Goal: Communication & Community: Answer question/provide support

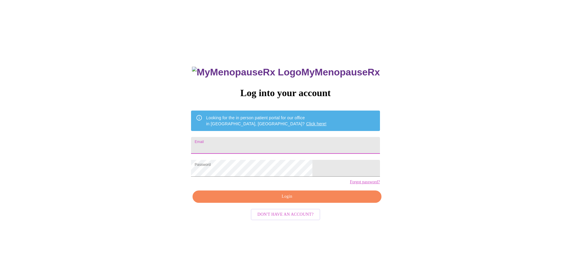
click at [279, 142] on input "Email" at bounding box center [285, 145] width 189 height 17
type input "[EMAIL_ADDRESS][DOMAIN_NAME]"
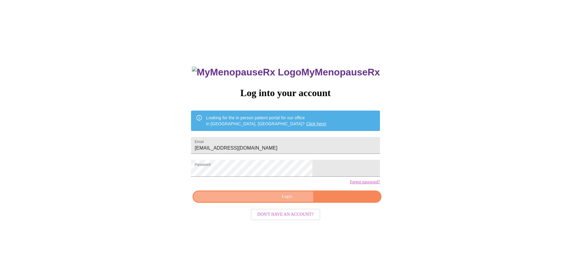
click at [281, 200] on span "Login" at bounding box center [286, 197] width 175 height 8
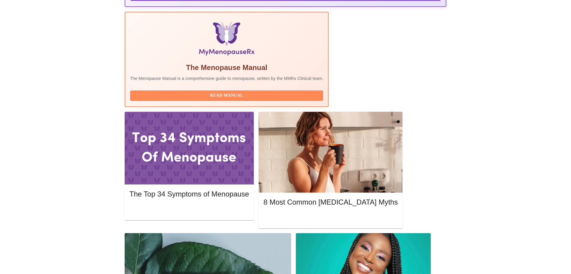
scroll to position [180, 0]
drag, startPoint x: 429, startPoint y: 119, endPoint x: 481, endPoint y: 102, distance: 55.0
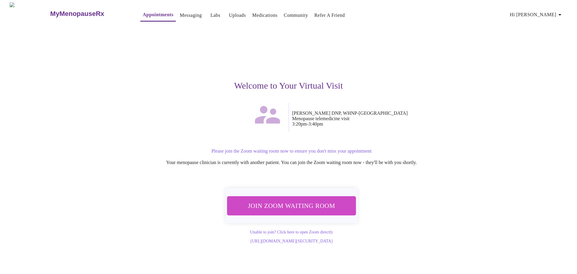
click at [289, 205] on span "Join Zoom Waiting Room" at bounding box center [291, 206] width 119 height 12
